Goal: Transaction & Acquisition: Purchase product/service

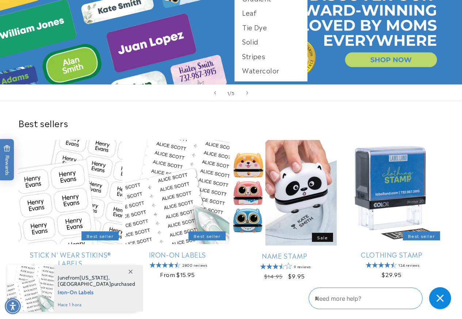
scroll to position [146, 0]
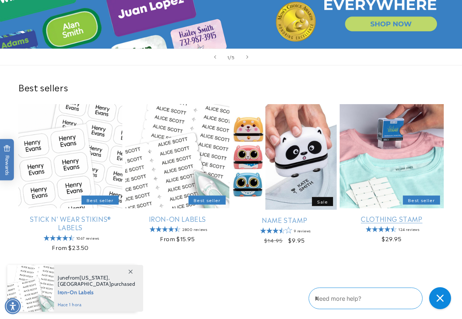
click at [405, 214] on link "Clothing Stamp" at bounding box center [391, 218] width 104 height 8
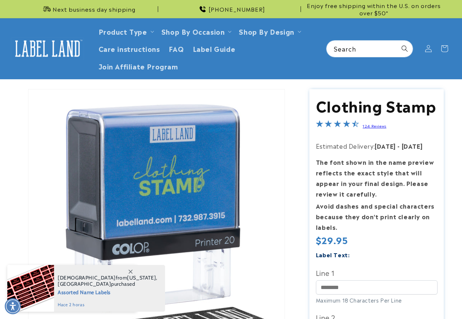
scroll to position [146, 0]
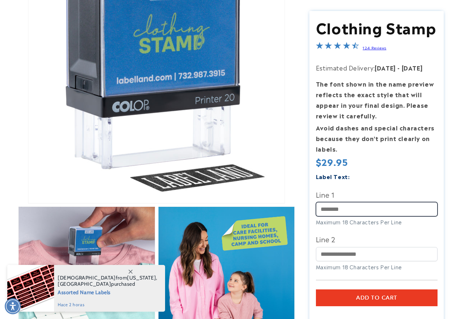
click at [372, 208] on input "Line 1" at bounding box center [377, 209] width 122 height 14
click at [391, 182] on div "Label Text: Line 1 Maximum 18 Characters Per Line Line 2" at bounding box center [377, 224] width 122 height 107
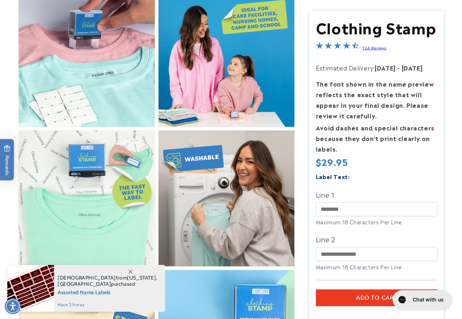
scroll to position [657, 0]
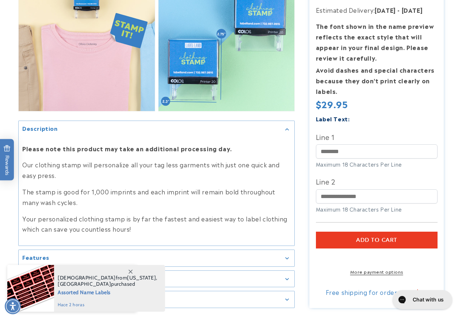
click at [369, 236] on span "Add to cart" at bounding box center [376, 239] width 41 height 7
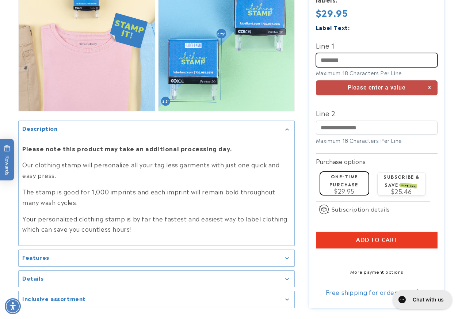
click at [368, 53] on input "Line 1" at bounding box center [377, 60] width 122 height 14
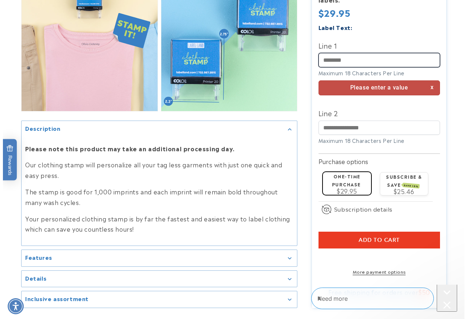
scroll to position [0, 0]
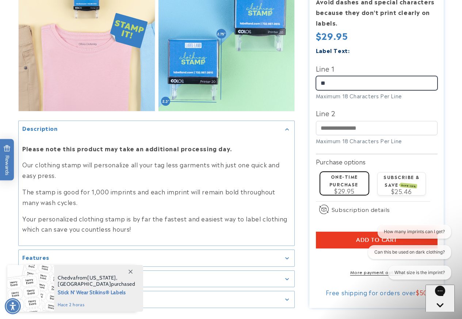
type input "**"
click at [336, 231] on button "Add to cart" at bounding box center [377, 239] width 122 height 17
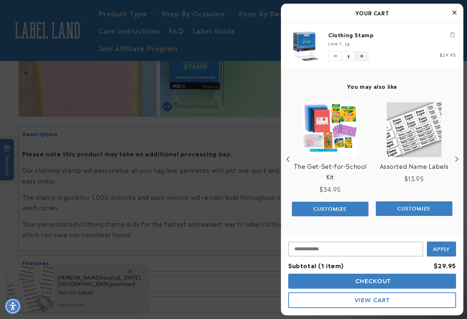
click at [363, 57] on icon "Increase quantity of Clothing Stamp" at bounding box center [361, 56] width 3 height 4
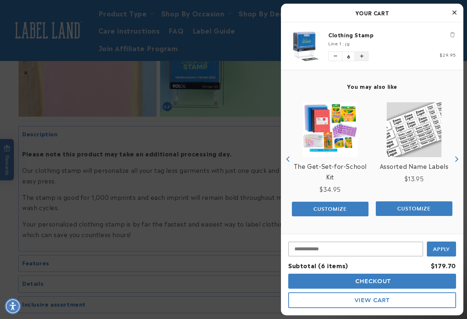
click at [363, 57] on icon "Increase quantity of Clothing Stamp" at bounding box center [361, 56] width 3 height 4
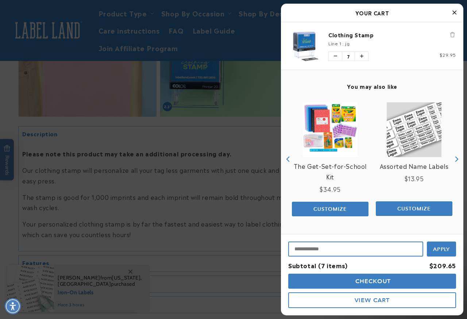
click at [389, 246] on input "Input Discount" at bounding box center [355, 248] width 135 height 15
paste input "********"
type input "********"
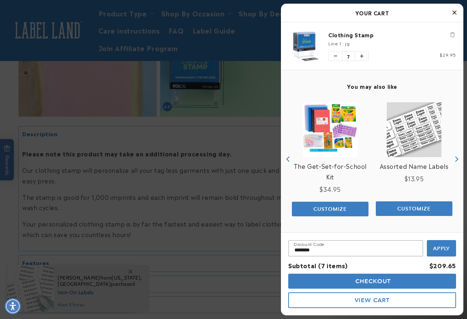
click at [440, 249] on span "Apply" at bounding box center [441, 248] width 17 height 7
